Goal: Navigation & Orientation: Find specific page/section

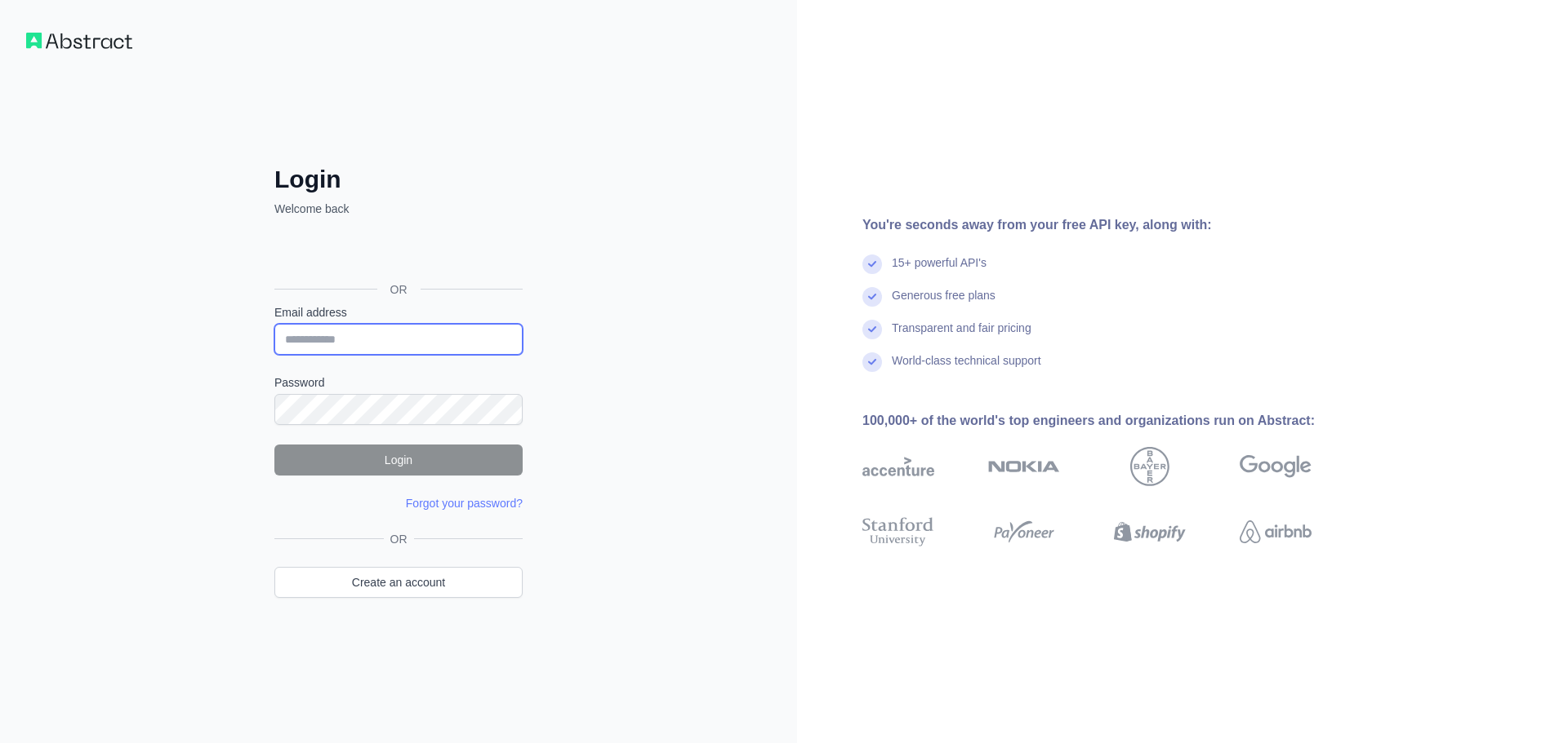
click at [358, 328] on input "Email address" at bounding box center [399, 340] width 248 height 31
type input "**********"
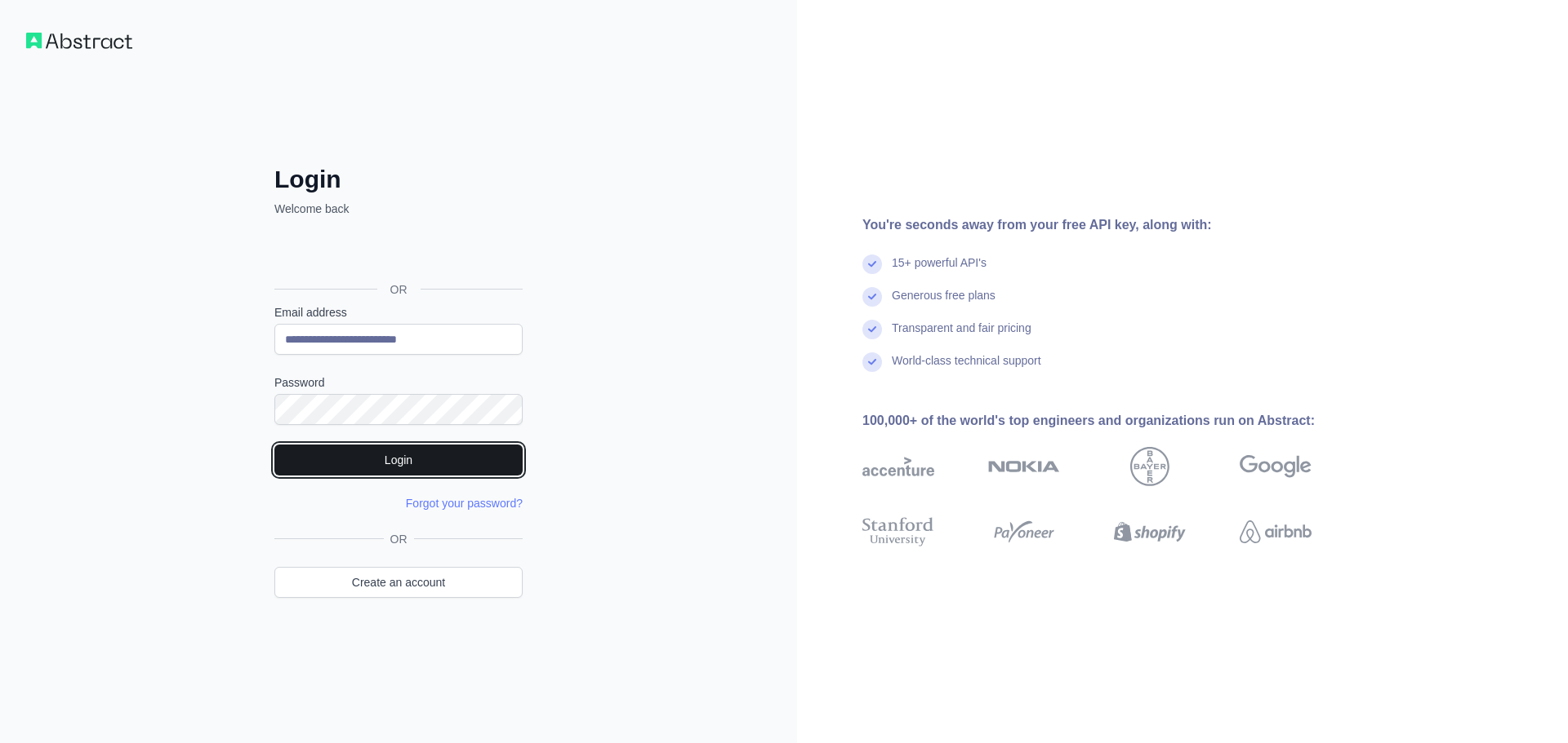
click at [360, 460] on button "Login" at bounding box center [399, 460] width 248 height 31
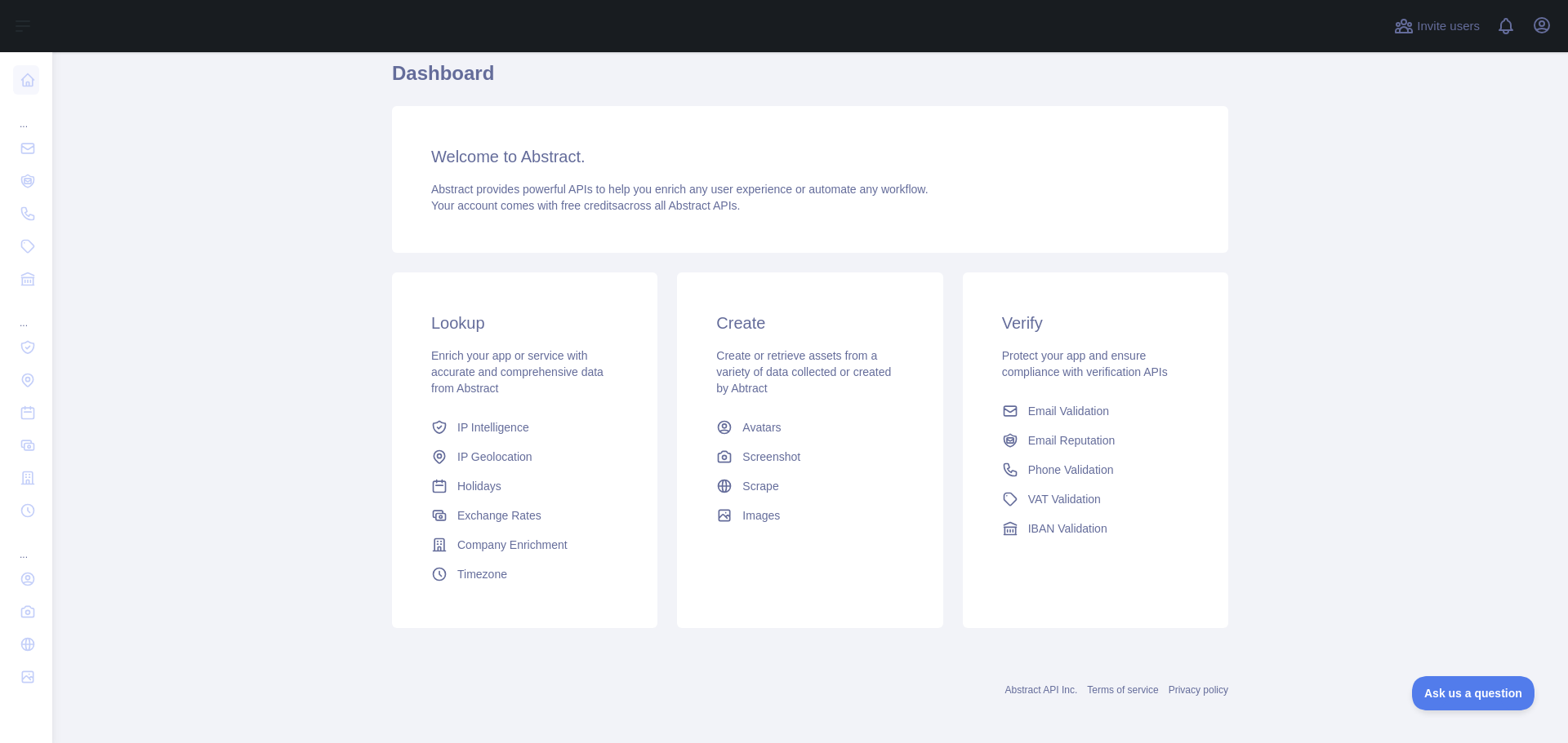
scroll to position [144, 0]
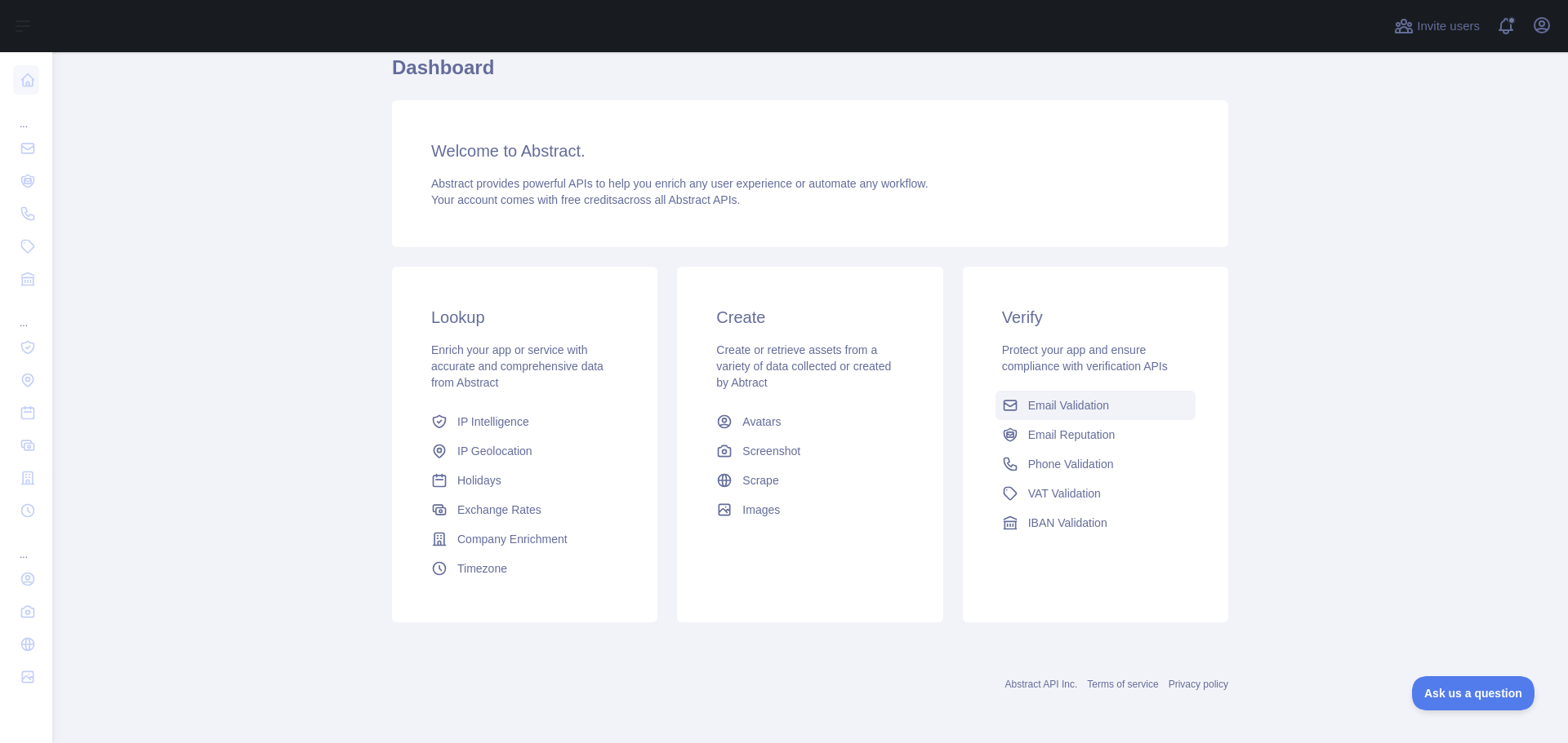
click at [1077, 392] on link "Email Validation" at bounding box center [1095, 405] width 200 height 29
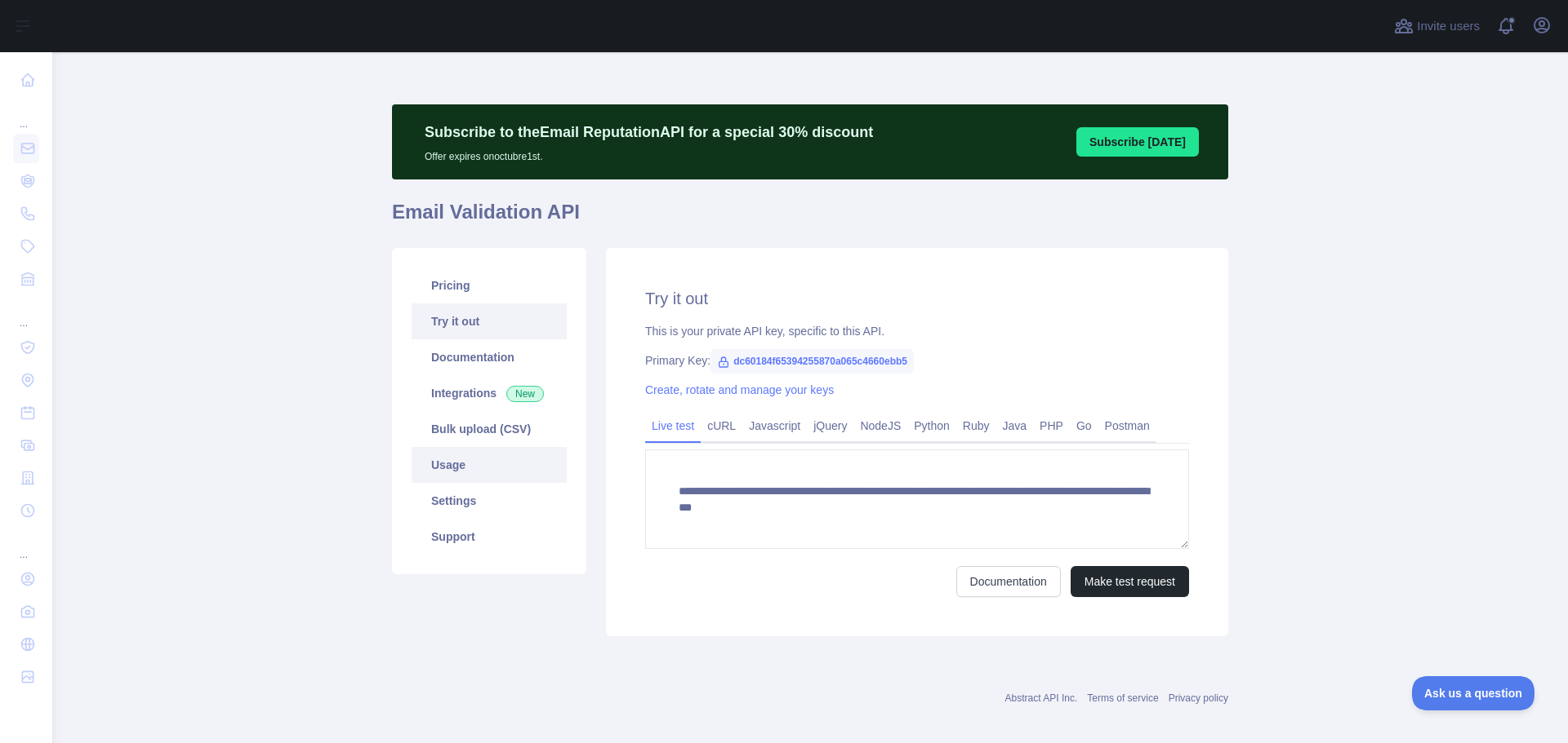
click at [488, 470] on link "Usage" at bounding box center [488, 465] width 155 height 36
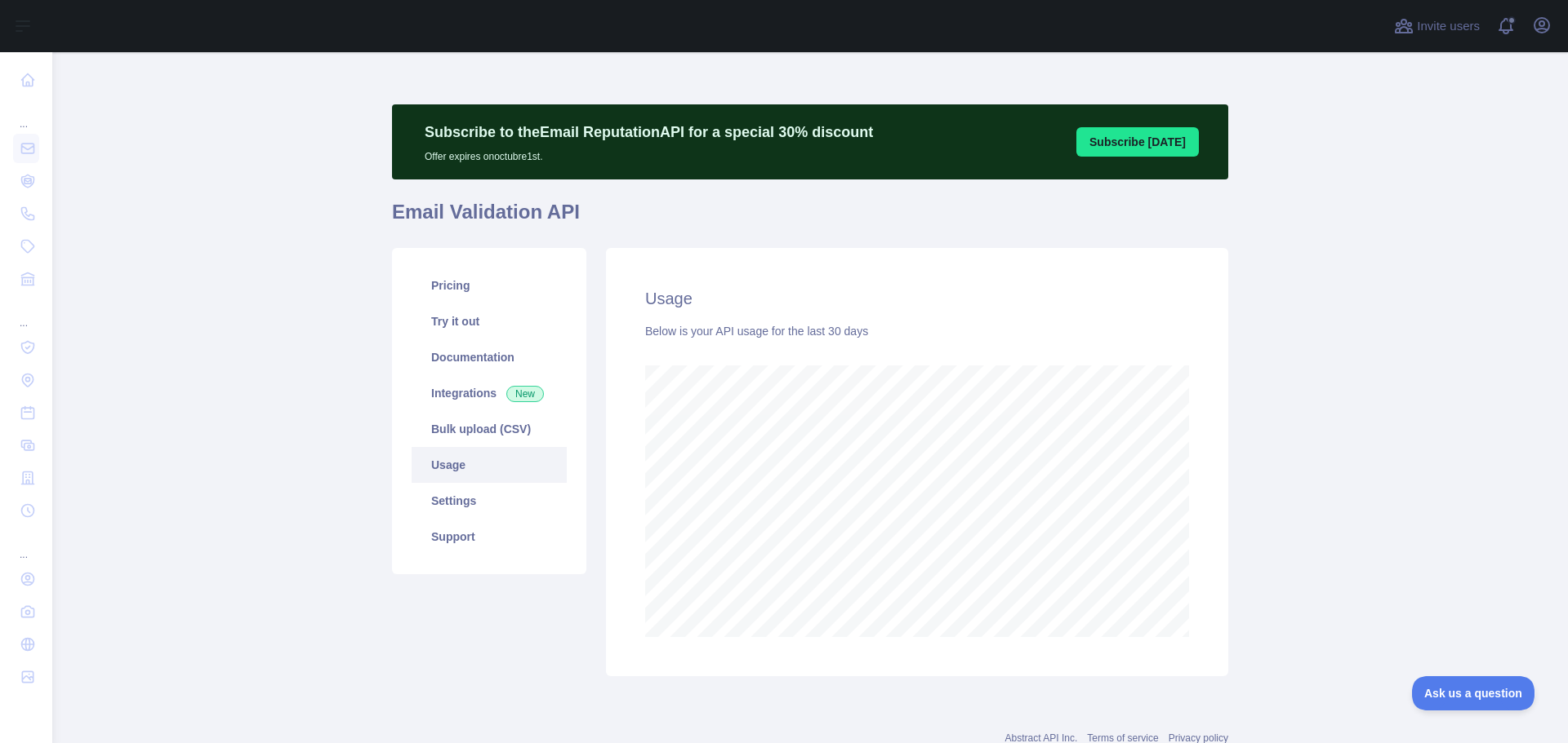
scroll to position [691, 1504]
click at [474, 433] on link "Bulk upload (CSV)" at bounding box center [488, 429] width 155 height 36
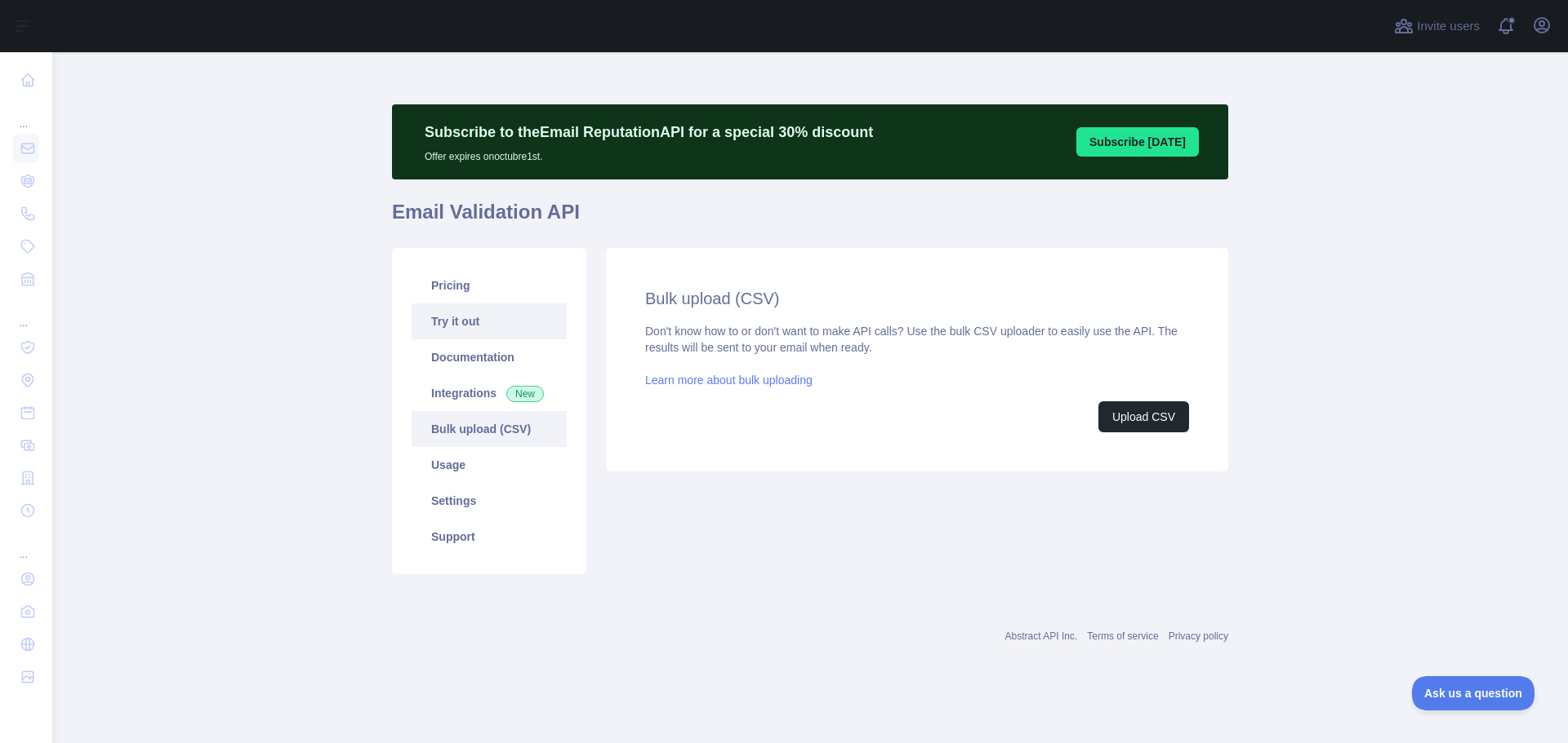
click at [465, 313] on link "Try it out" at bounding box center [488, 321] width 155 height 36
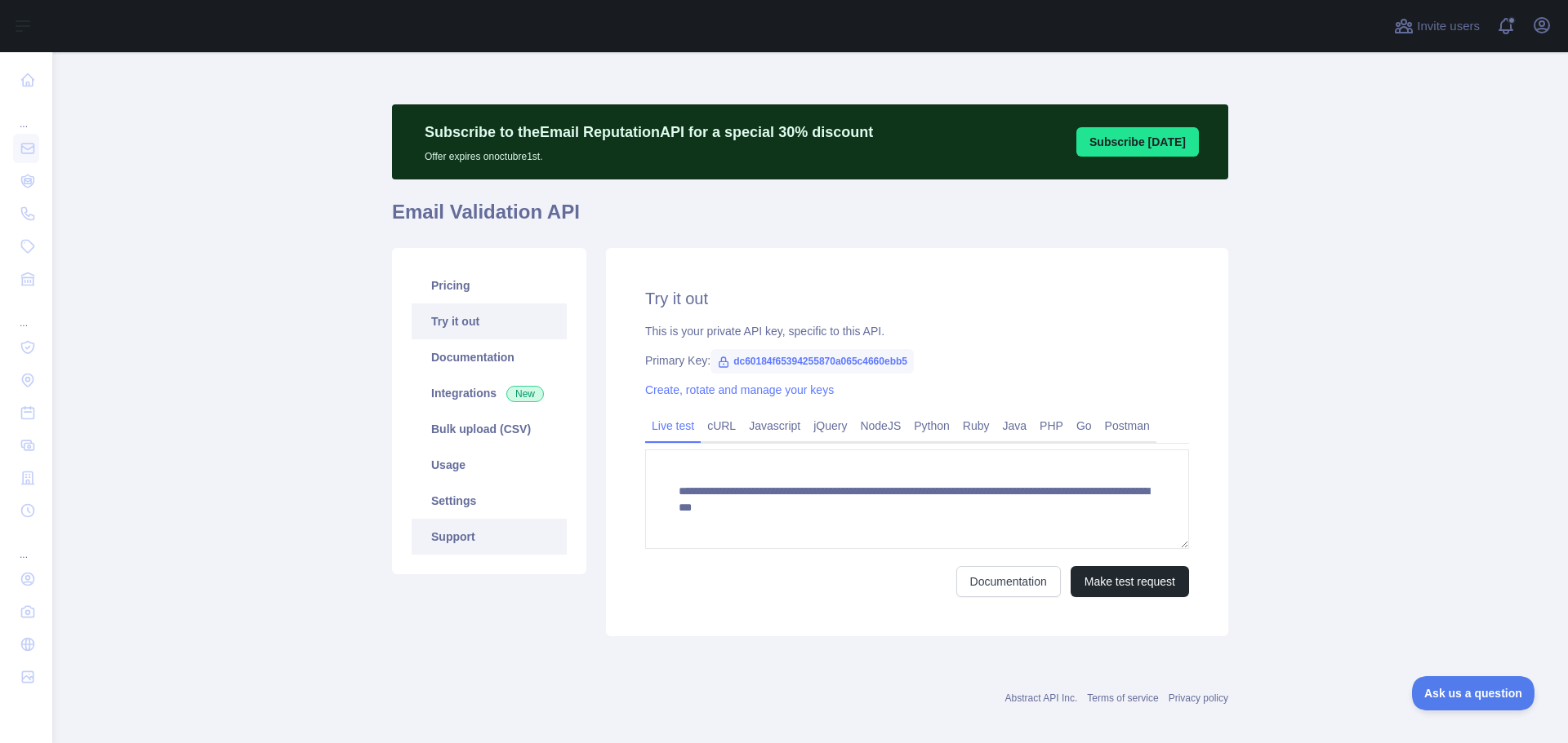
click at [455, 525] on link "Support" at bounding box center [488, 537] width 155 height 36
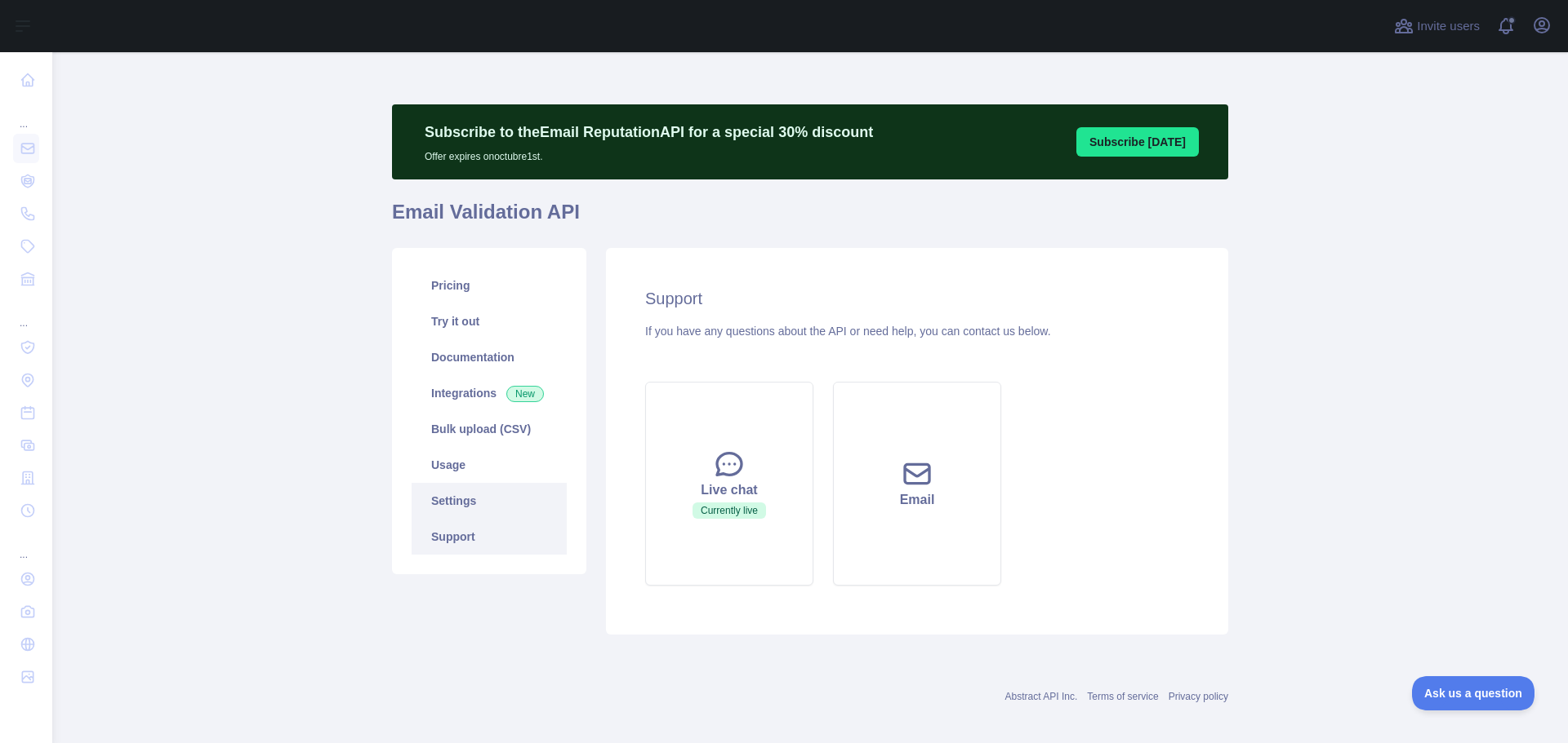
click at [458, 510] on link "Settings" at bounding box center [488, 501] width 155 height 36
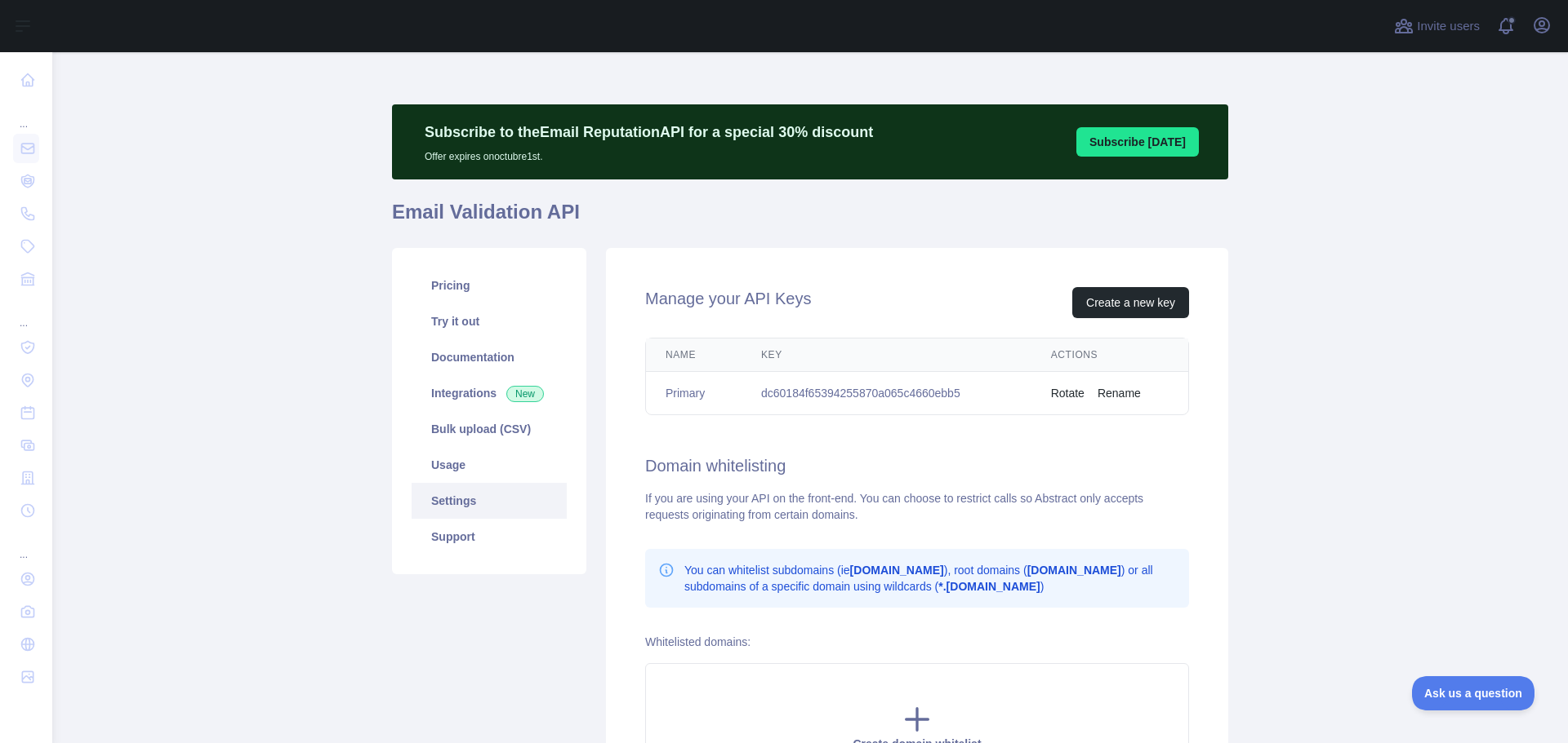
click at [334, 519] on main "Subscribe to the Email Reputation API for a special 30 % discount Offer expires…" at bounding box center [809, 397] width 1515 height 691
